Goal: Contribute content: Add original content to the website for others to see

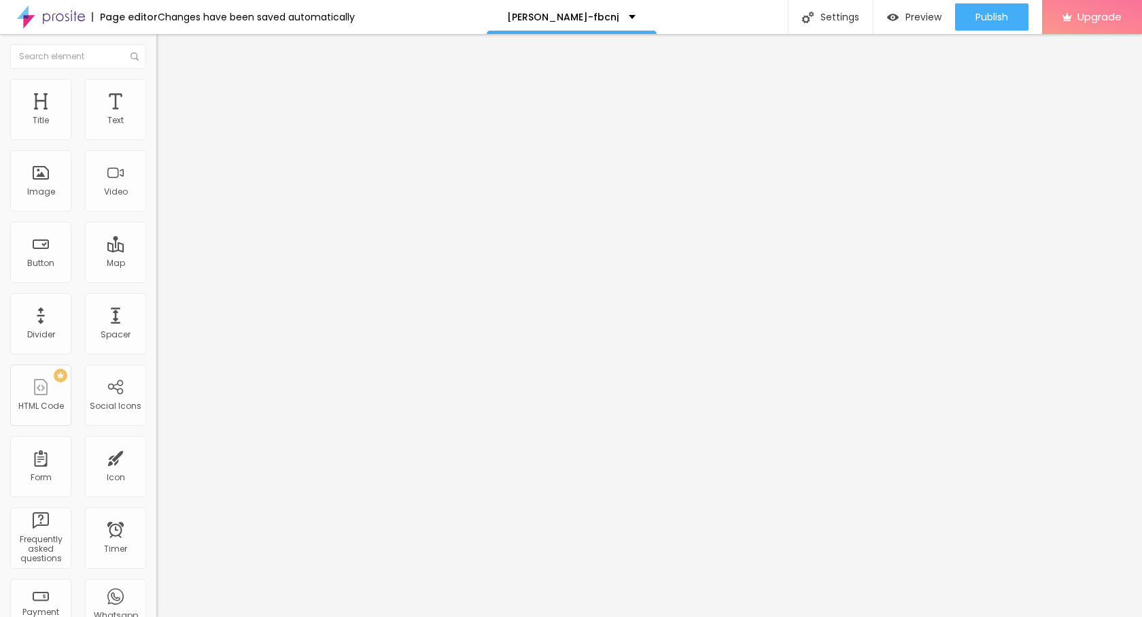
click at [156, 117] on span "Add image" at bounding box center [184, 111] width 56 height 12
click at [156, 90] on li "Style" at bounding box center [234, 86] width 156 height 14
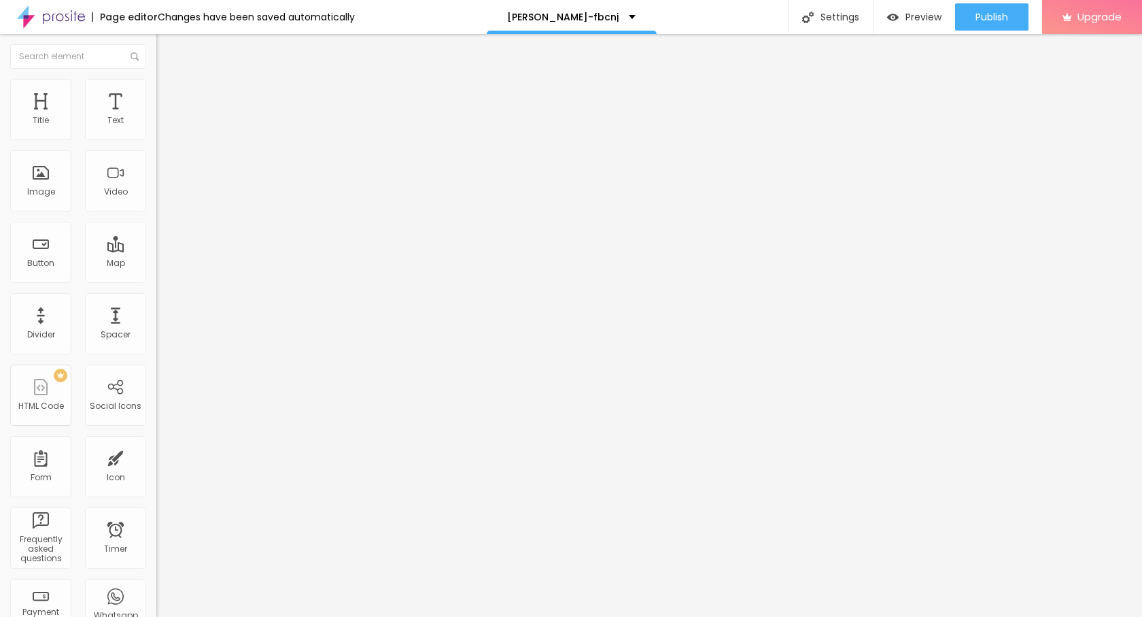
type input "90"
type input "70"
type input "55"
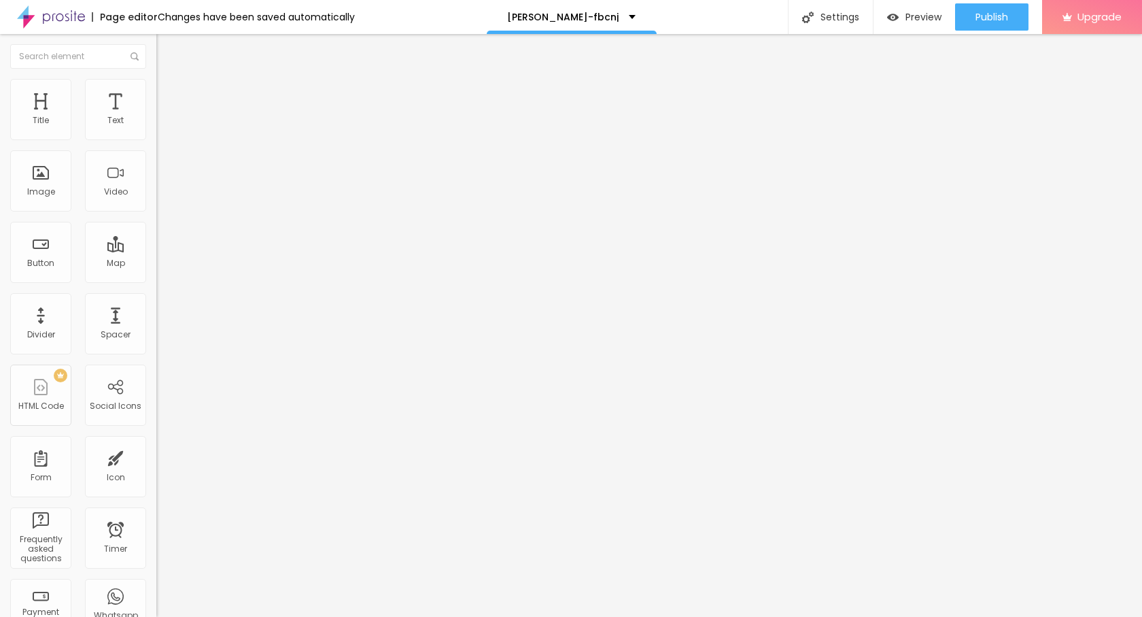
type input "55"
type input "45"
type input "40"
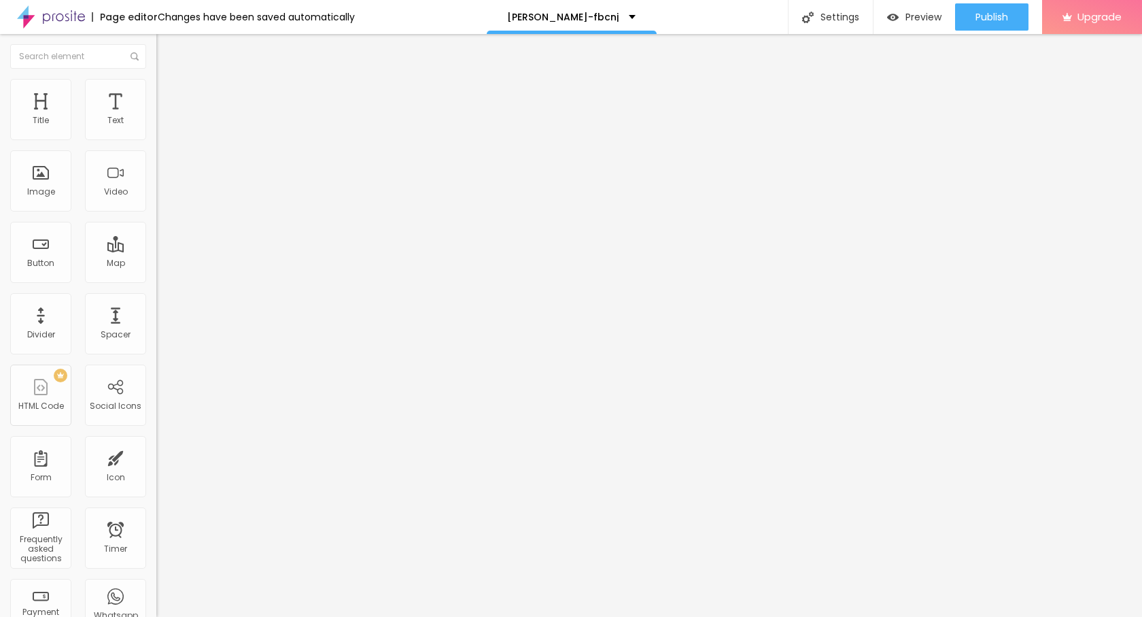
type input "35"
type input "30"
type input "25"
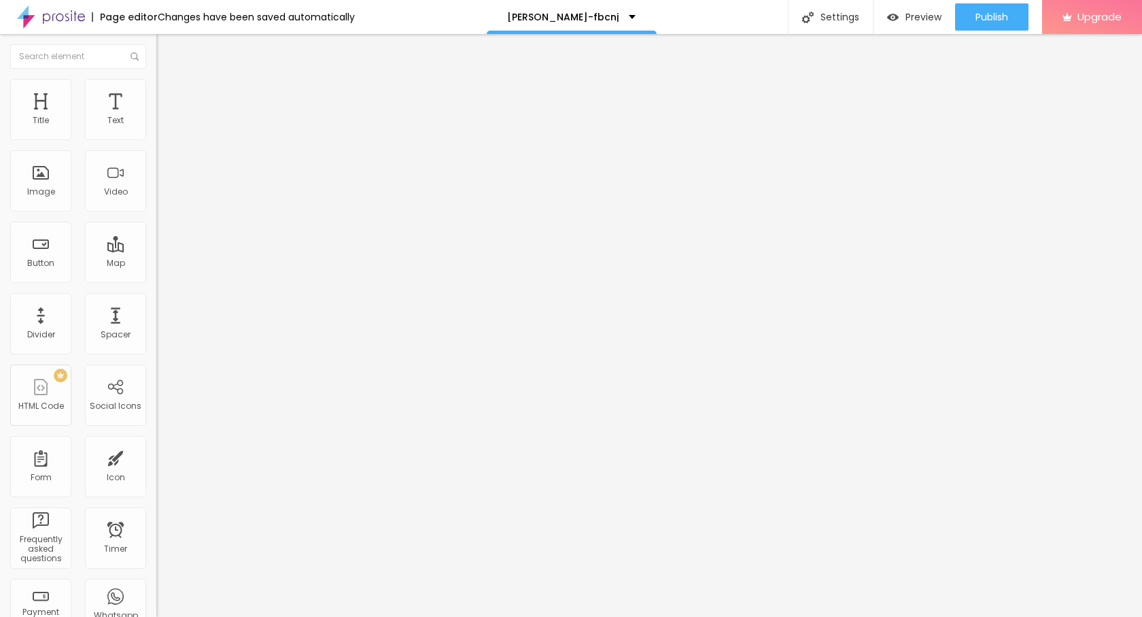
type input "25"
type input "20"
drag, startPoint x: 143, startPoint y: 146, endPoint x: 28, endPoint y: 150, distance: 115.0
type input "20"
click at [156, 139] on input "range" at bounding box center [200, 134] width 88 height 11
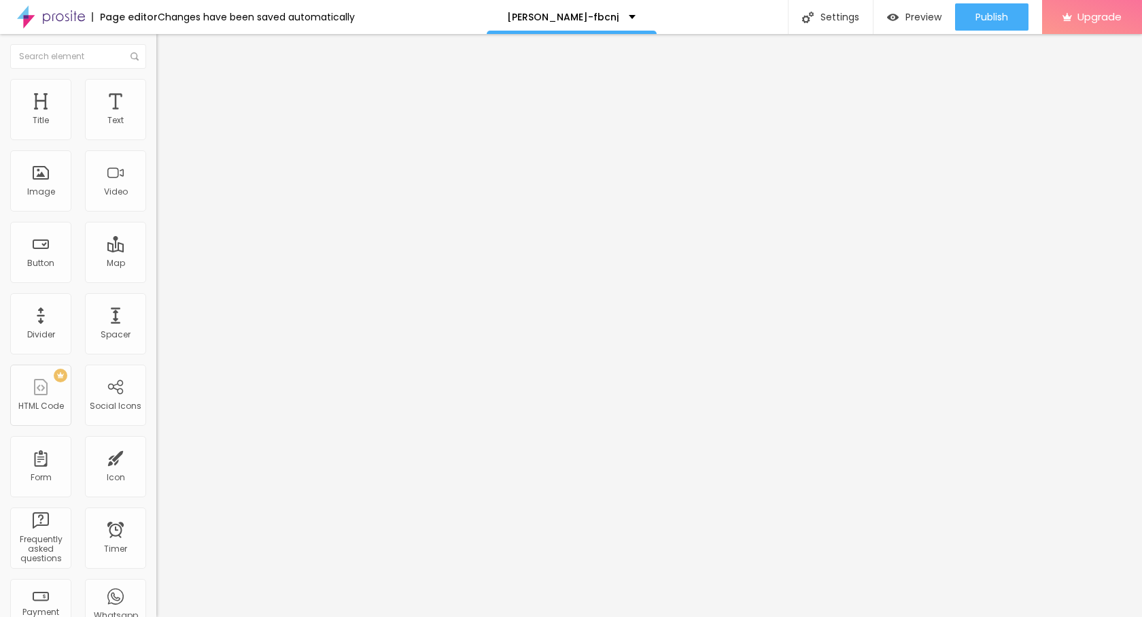
click at [167, 46] on img "button" at bounding box center [172, 49] width 11 height 11
click at [156, 131] on button "button" at bounding box center [165, 123] width 19 height 14
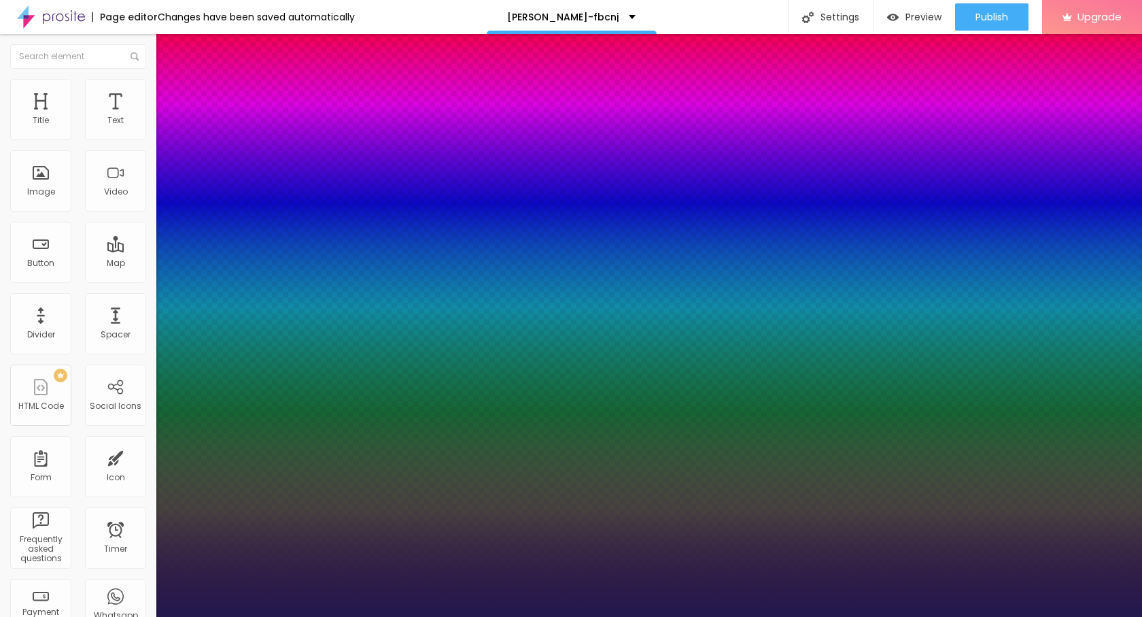
type input "1"
type input "24"
type input "1"
type input "24"
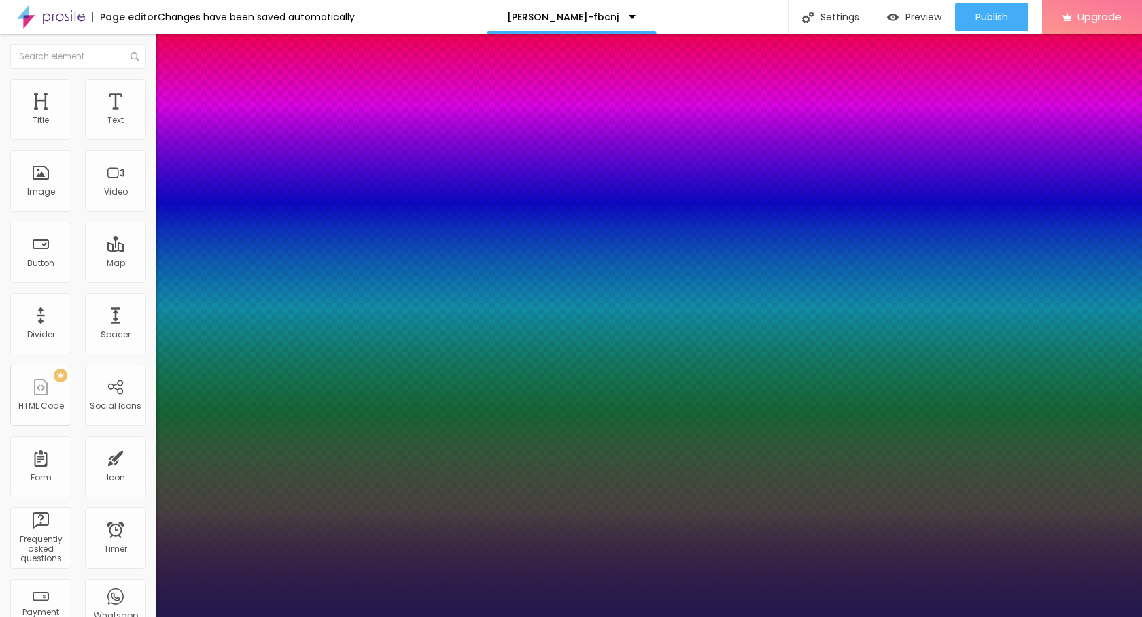
type input "1"
click at [38, 616] on div at bounding box center [571, 617] width 1142 height 0
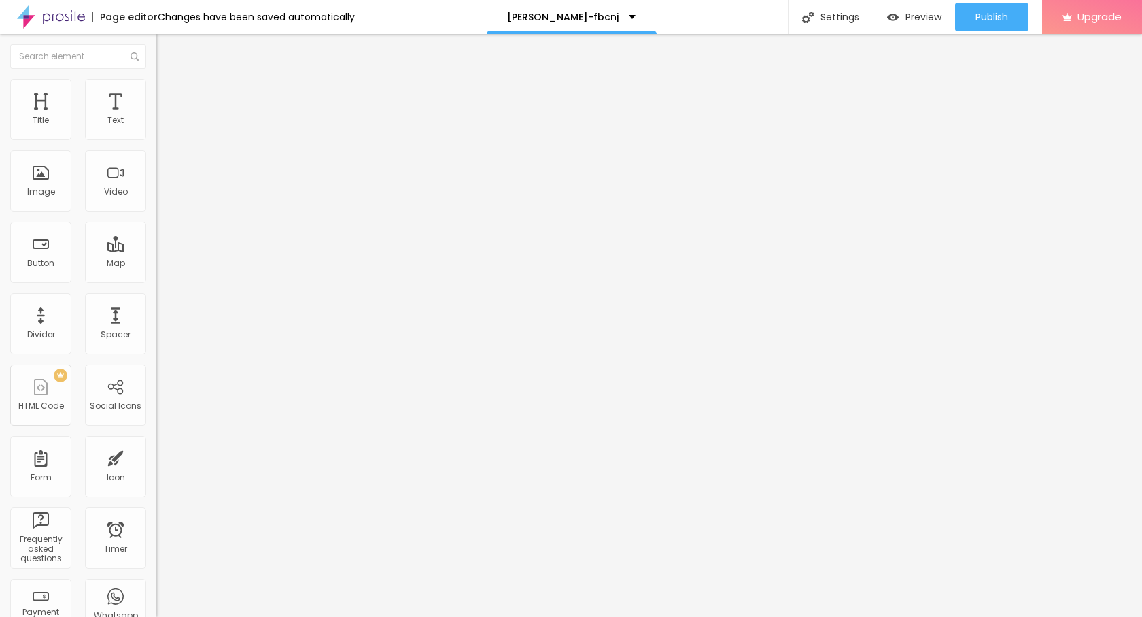
click at [167, 53] on img "button" at bounding box center [172, 49] width 11 height 11
click at [156, 114] on div "Text" at bounding box center [234, 110] width 156 height 8
click at [156, 128] on input "Click me" at bounding box center [237, 121] width 163 height 14
paste input "→ VIEW DOCUMENT HERE"
type input "→ VIEW DOCUMENT HERE"
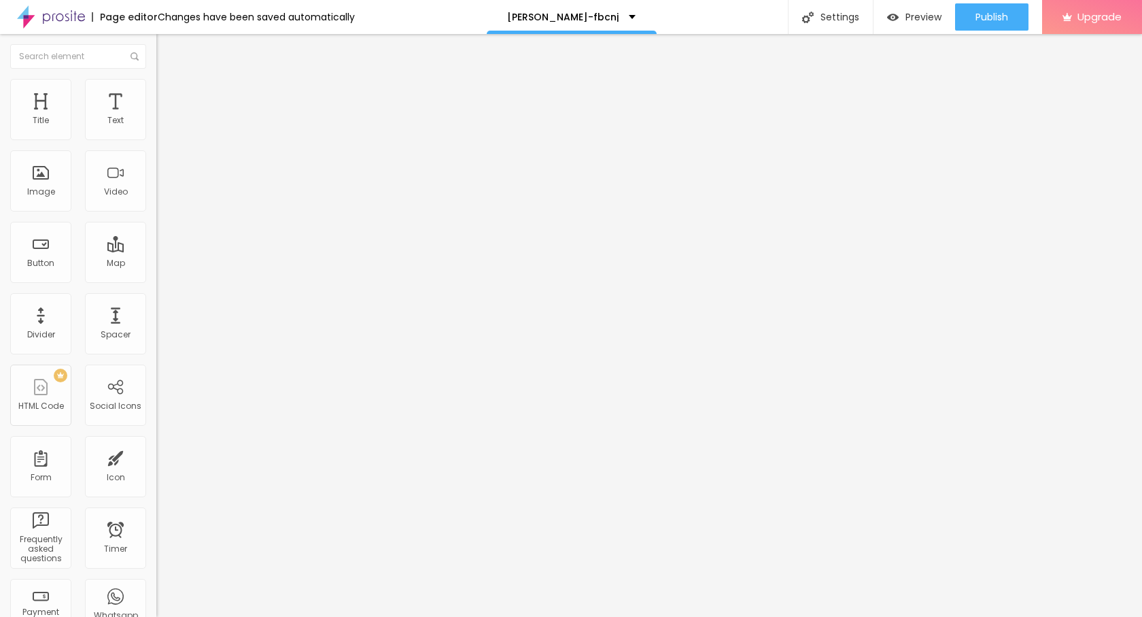
click at [156, 275] on input "https://" at bounding box center [237, 274] width 163 height 14
paste input "microsoft-121772234.northsph.com/"
type input "[URL][DOMAIN_NAME]"
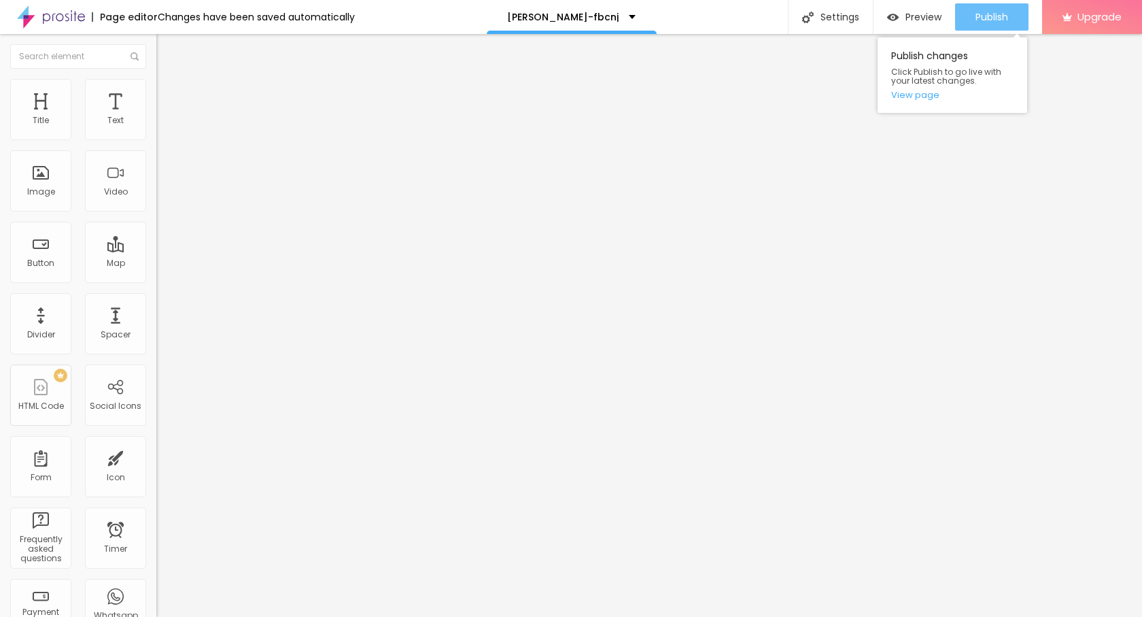
click at [986, 19] on span "Publish" at bounding box center [992, 17] width 33 height 11
click at [156, 280] on input "[URL][DOMAIN_NAME]" at bounding box center [237, 274] width 163 height 14
paste input "signin-sharepoint"
type input "[URL][DOMAIN_NAME]"
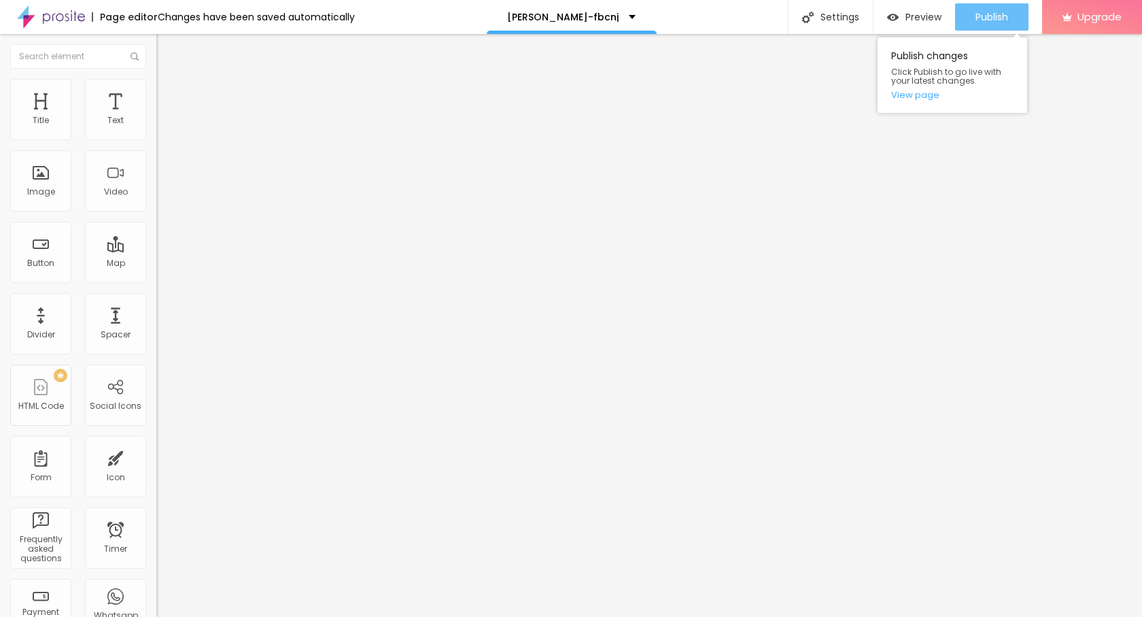
scroll to position [0, 0]
click at [984, 20] on span "Publish" at bounding box center [992, 17] width 33 height 11
